Goal: Task Accomplishment & Management: Manage account settings

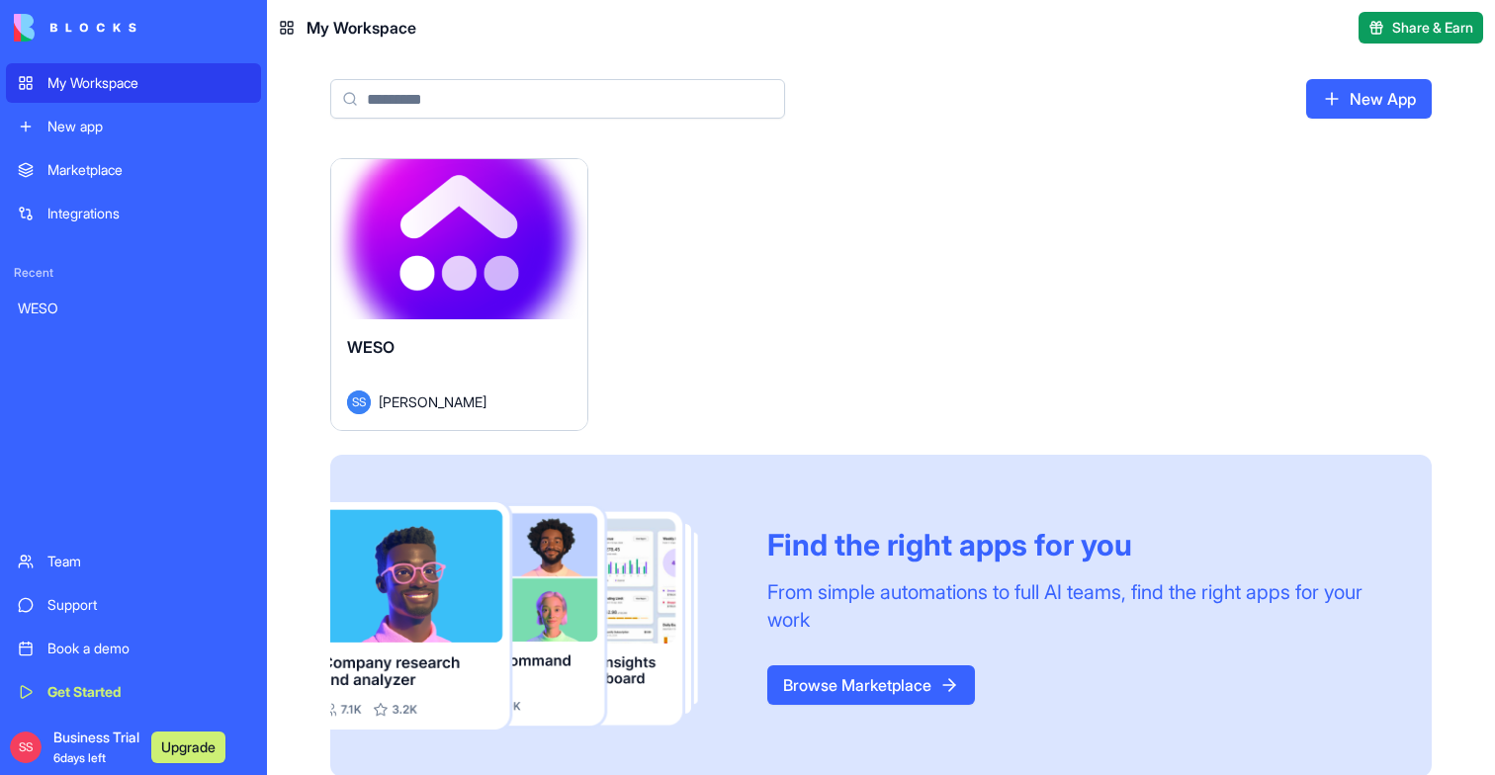
click at [473, 290] on div "Launch" at bounding box center [459, 239] width 256 height 160
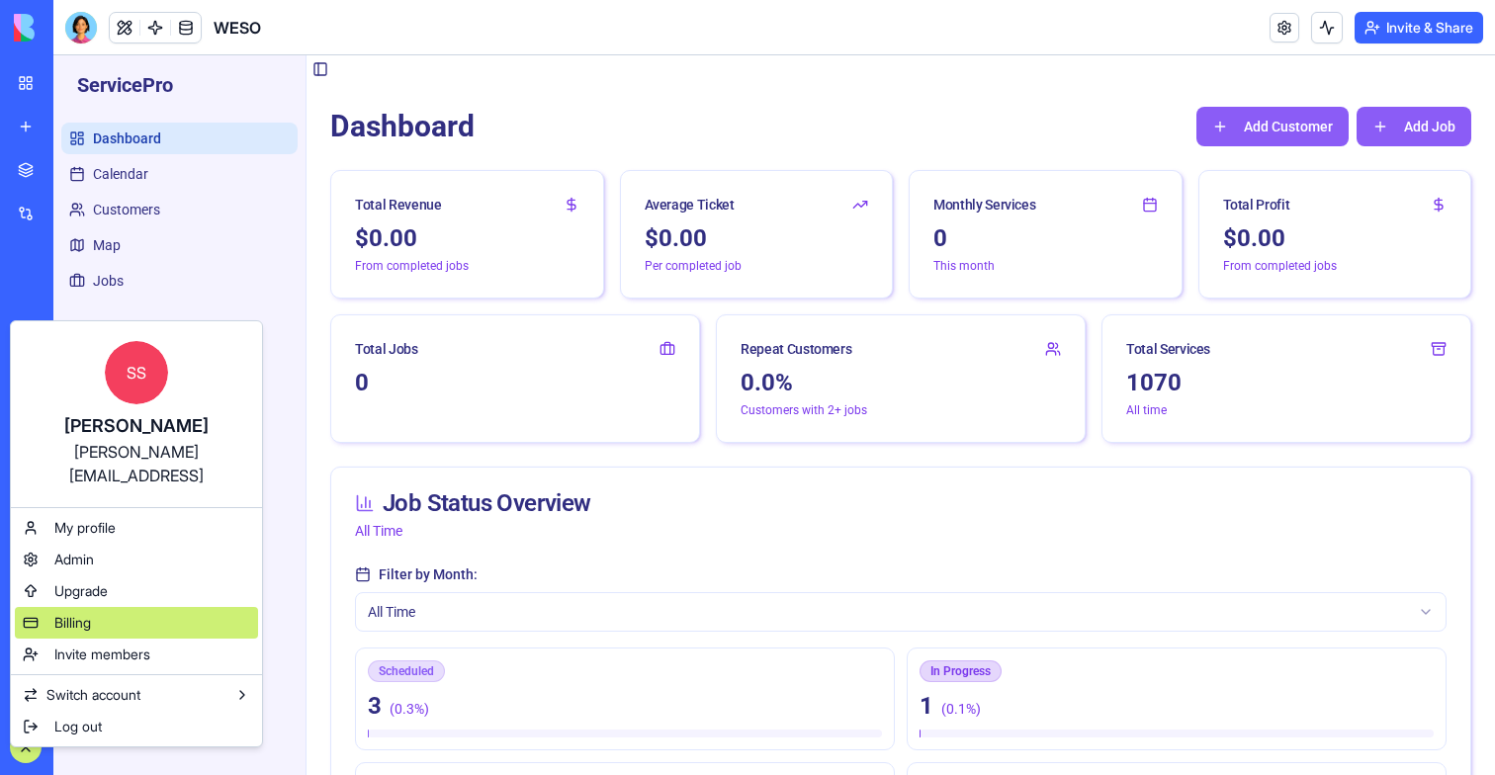
click at [66, 609] on div "Billing" at bounding box center [136, 623] width 243 height 32
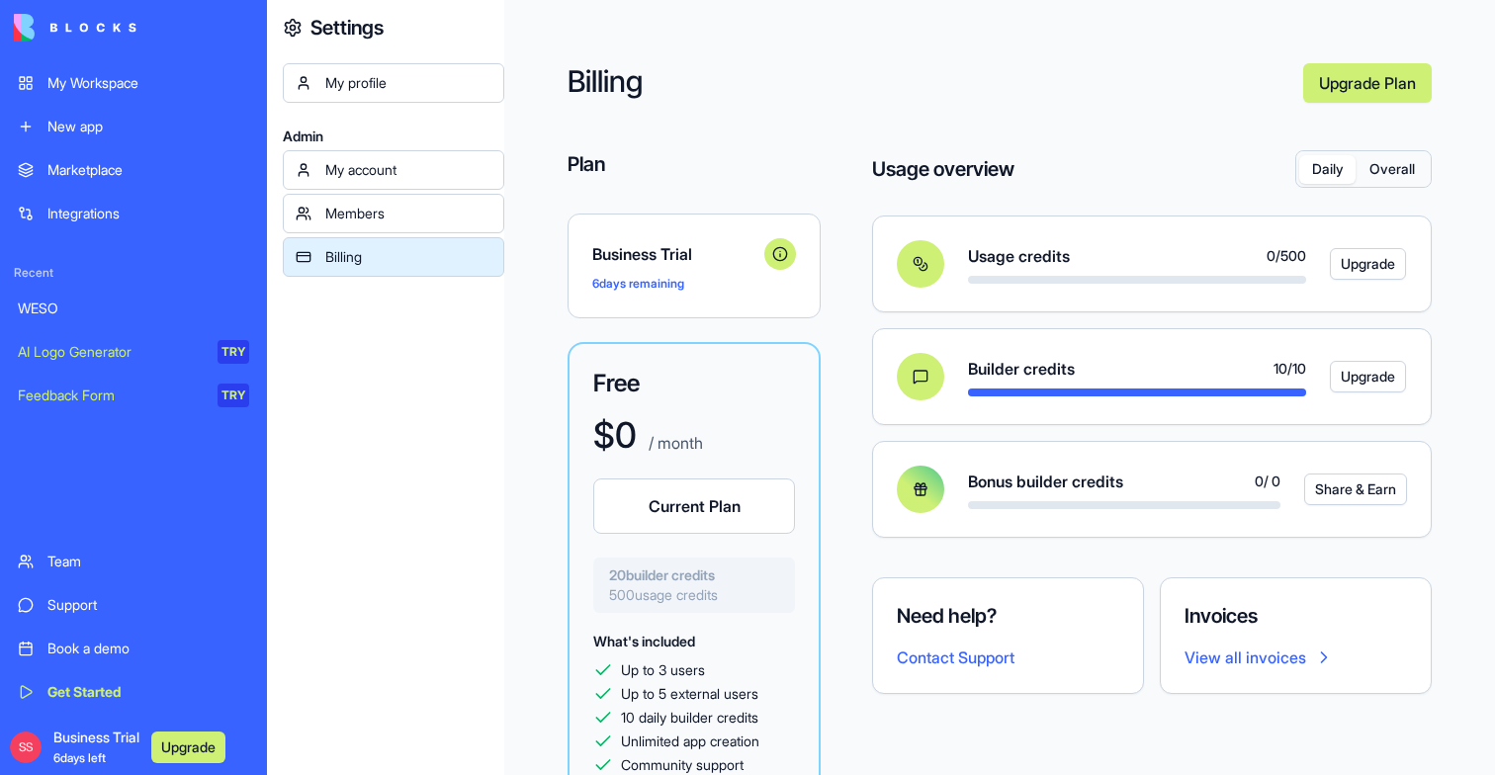
click at [1419, 173] on button "Overall" at bounding box center [1392, 169] width 72 height 29
click at [1324, 169] on button "Daily" at bounding box center [1327, 169] width 56 height 29
click at [1397, 182] on button "Overall" at bounding box center [1392, 169] width 72 height 29
click at [1305, 174] on button "Daily" at bounding box center [1327, 169] width 56 height 29
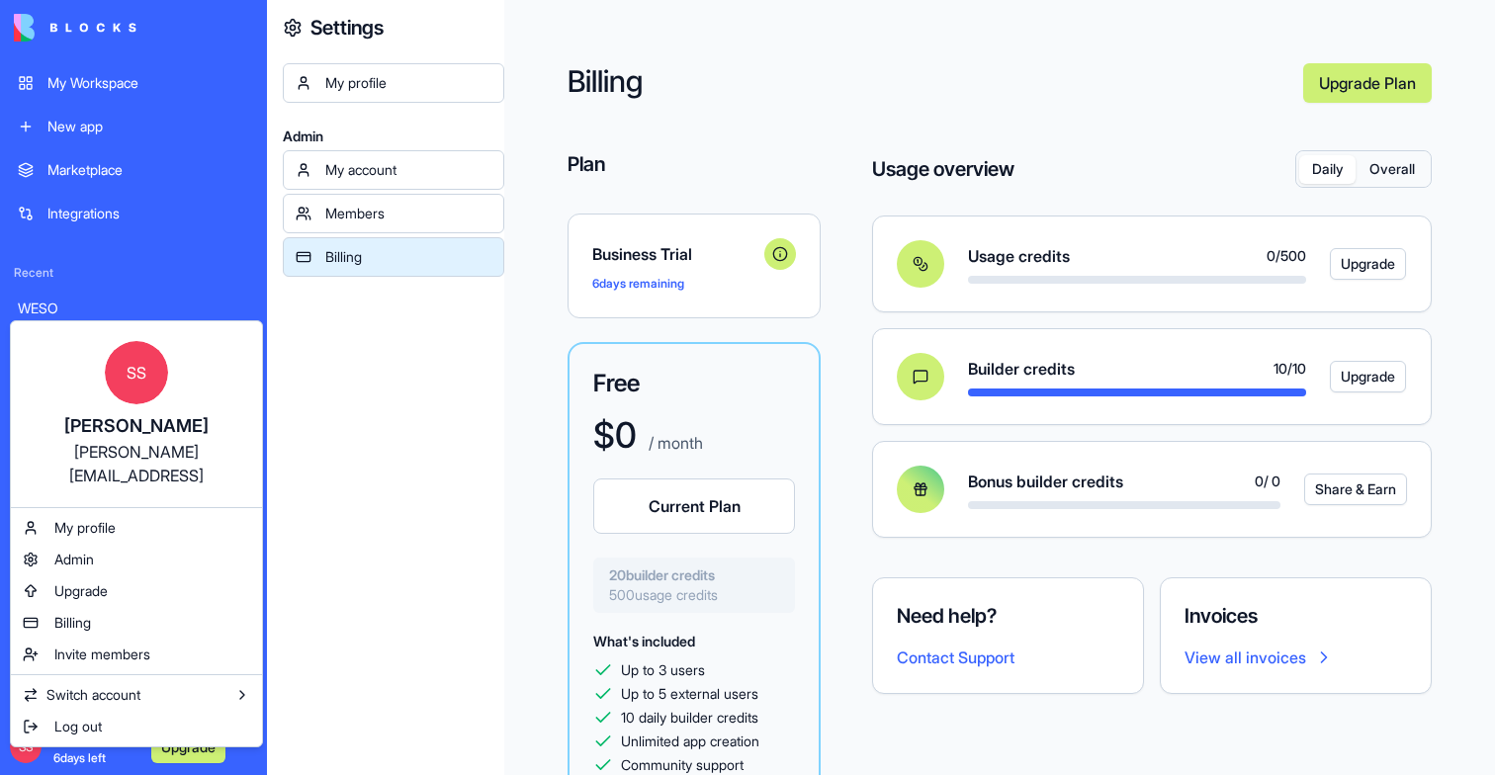
click at [423, 384] on html "My Workspace New app Marketplace Integrations Recent WESO AI Logo Generator TRY…" at bounding box center [747, 387] width 1495 height 775
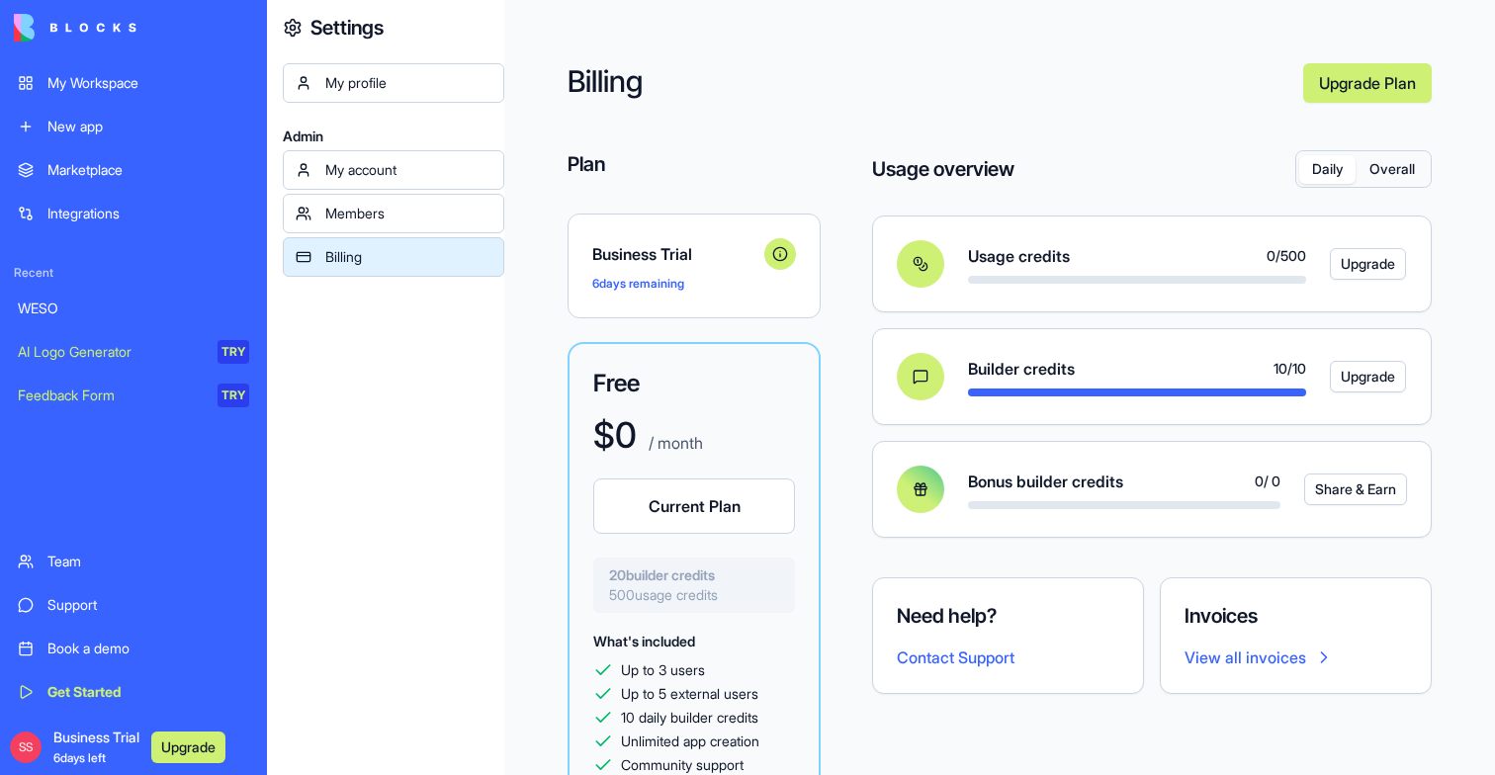
click at [1394, 184] on div "Daily Overall" at bounding box center [1363, 169] width 134 height 36
click at [1394, 180] on button "Overall" at bounding box center [1392, 169] width 72 height 29
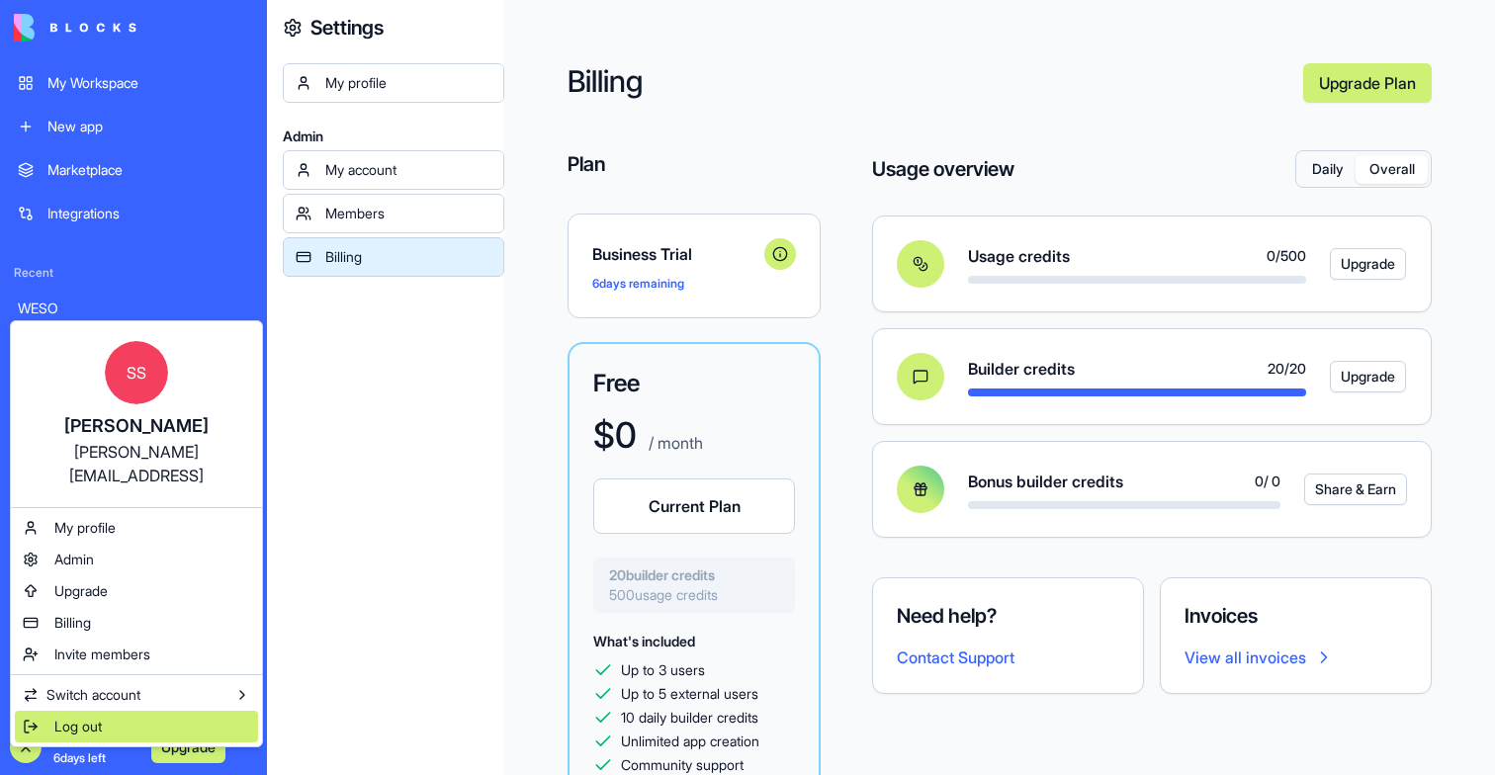
click at [62, 717] on span "Log out" at bounding box center [77, 727] width 47 height 20
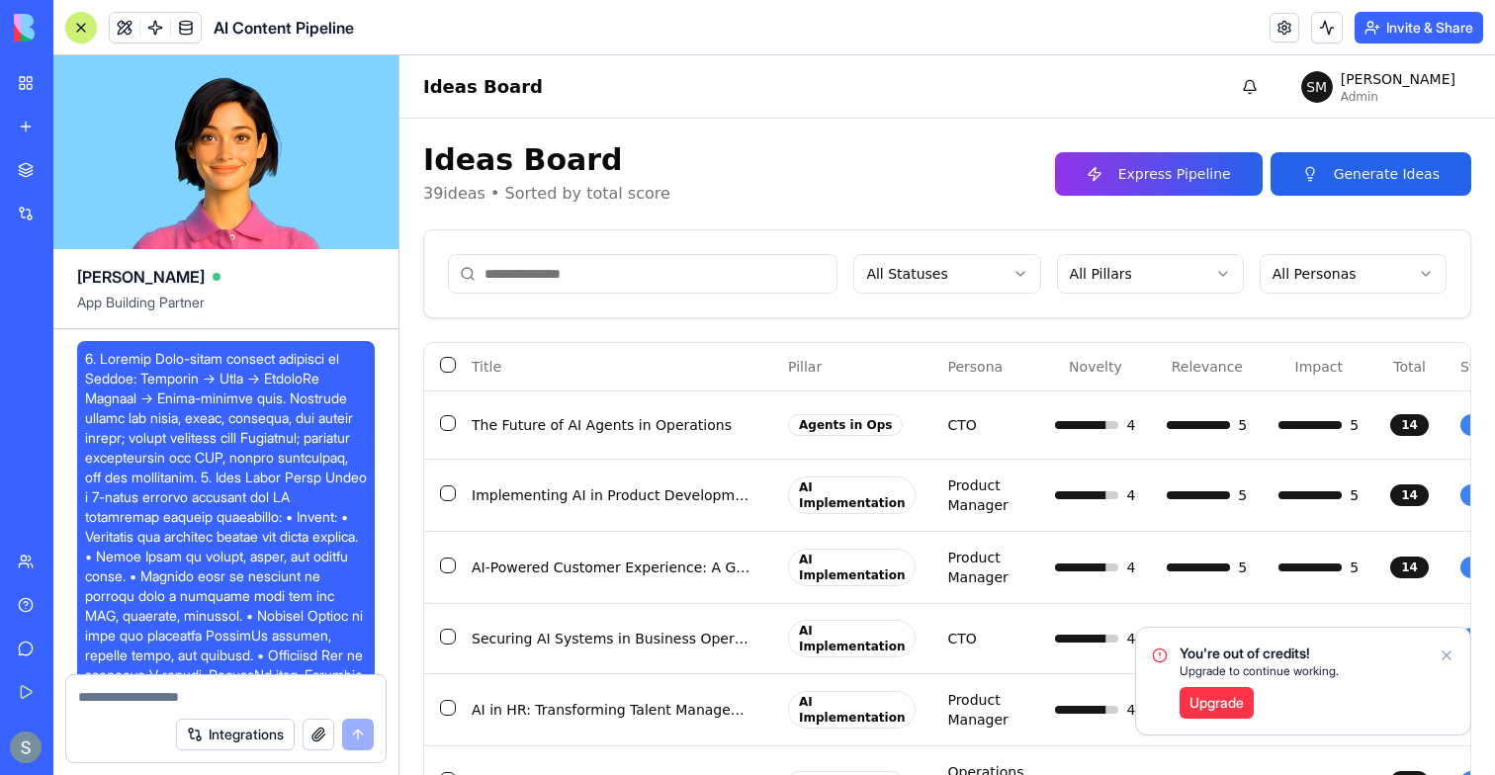
scroll to position [27815, 0]
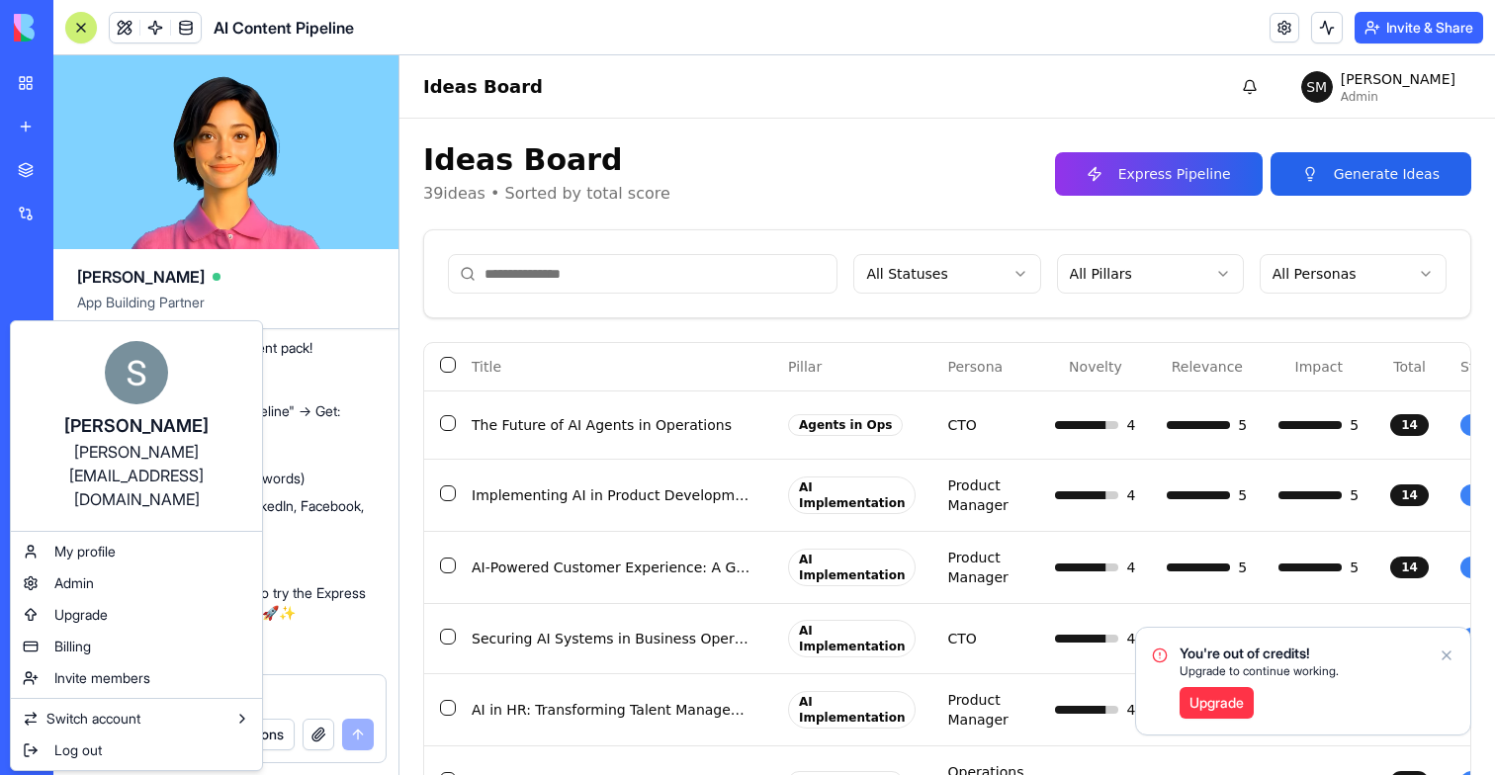
click at [32, 750] on html "My Workspace New app Marketplace Integrations Recent Lead Enrichment Hub AI Con…" at bounding box center [747, 387] width 1495 height 775
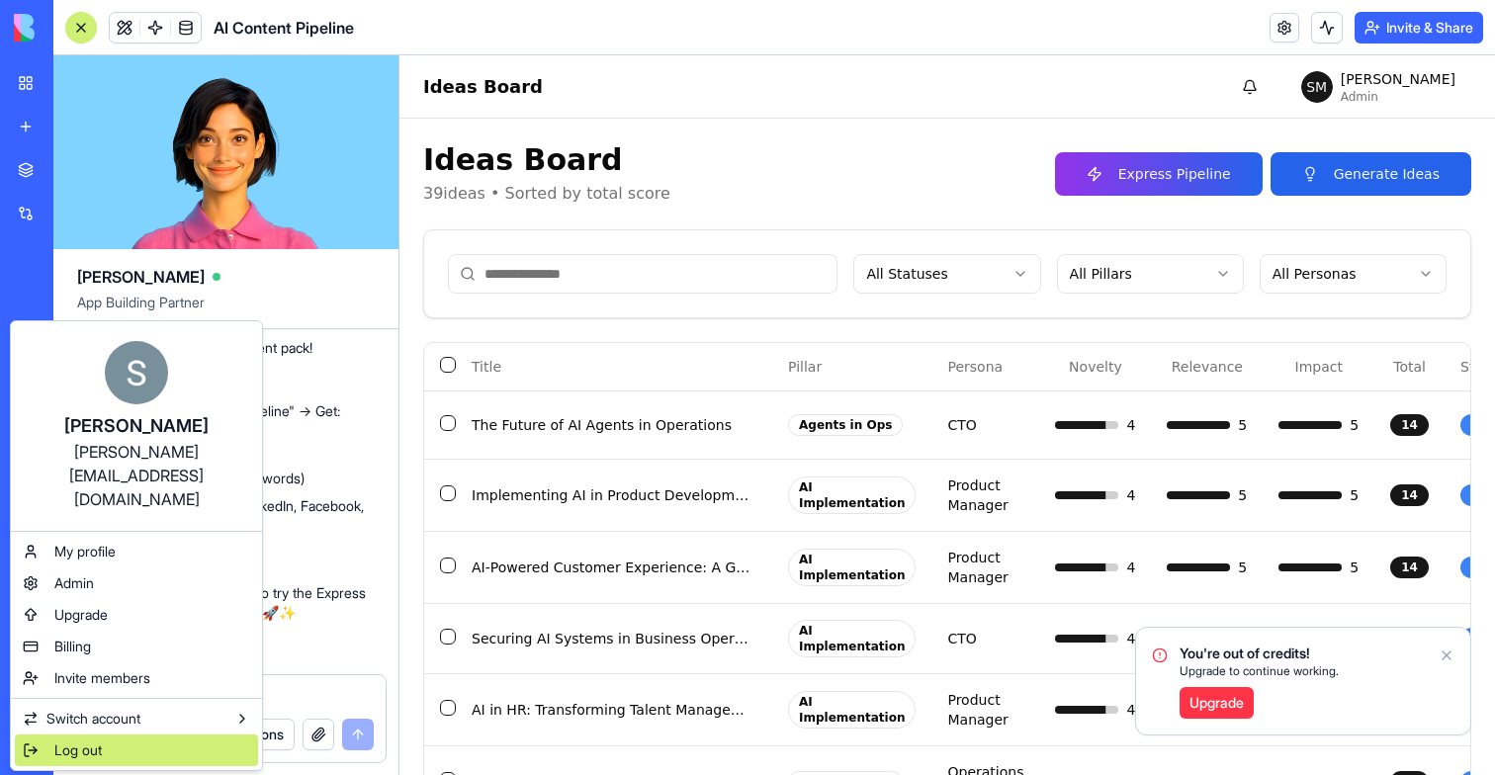
click at [73, 741] on span "Log out" at bounding box center [77, 751] width 47 height 20
